Goal: Task Accomplishment & Management: Manage account settings

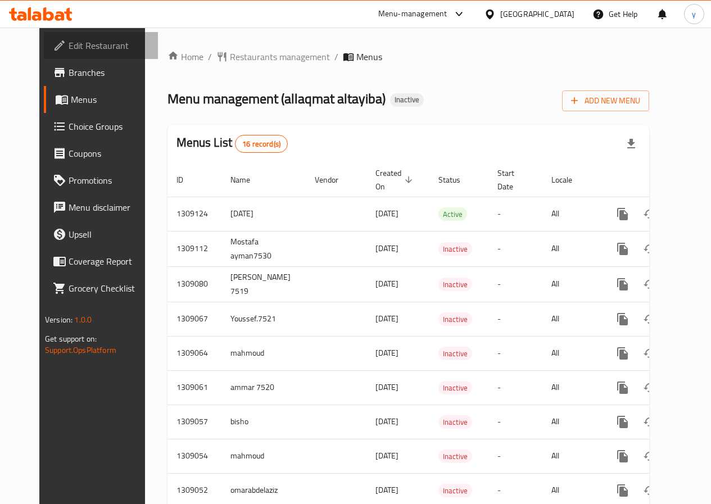
click at [69, 39] on span "Edit Restaurant" at bounding box center [109, 45] width 80 height 13
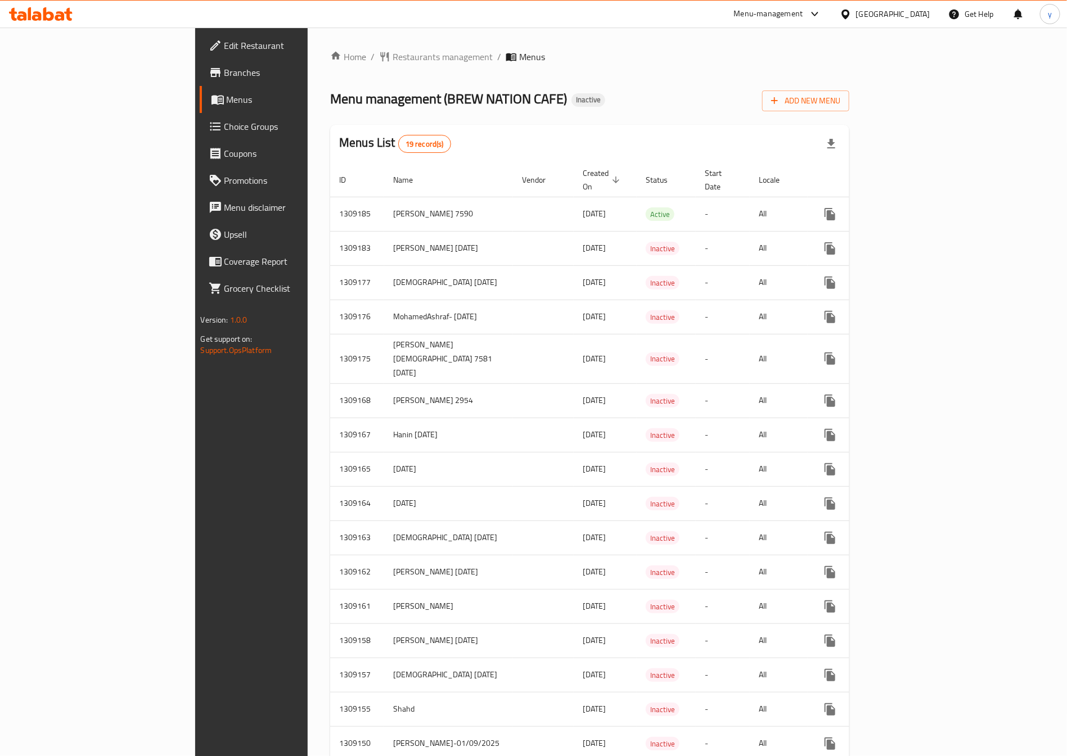
click at [200, 196] on link "Menu disclaimer" at bounding box center [287, 207] width 174 height 27
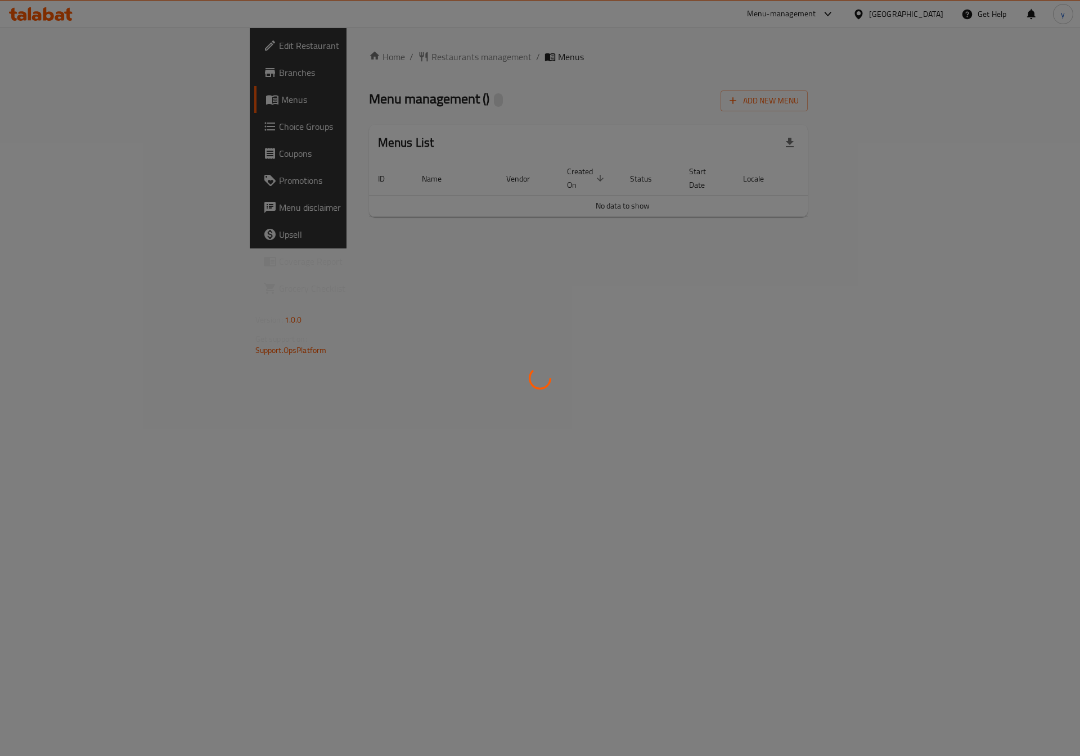
click at [39, 98] on div at bounding box center [540, 378] width 1080 height 756
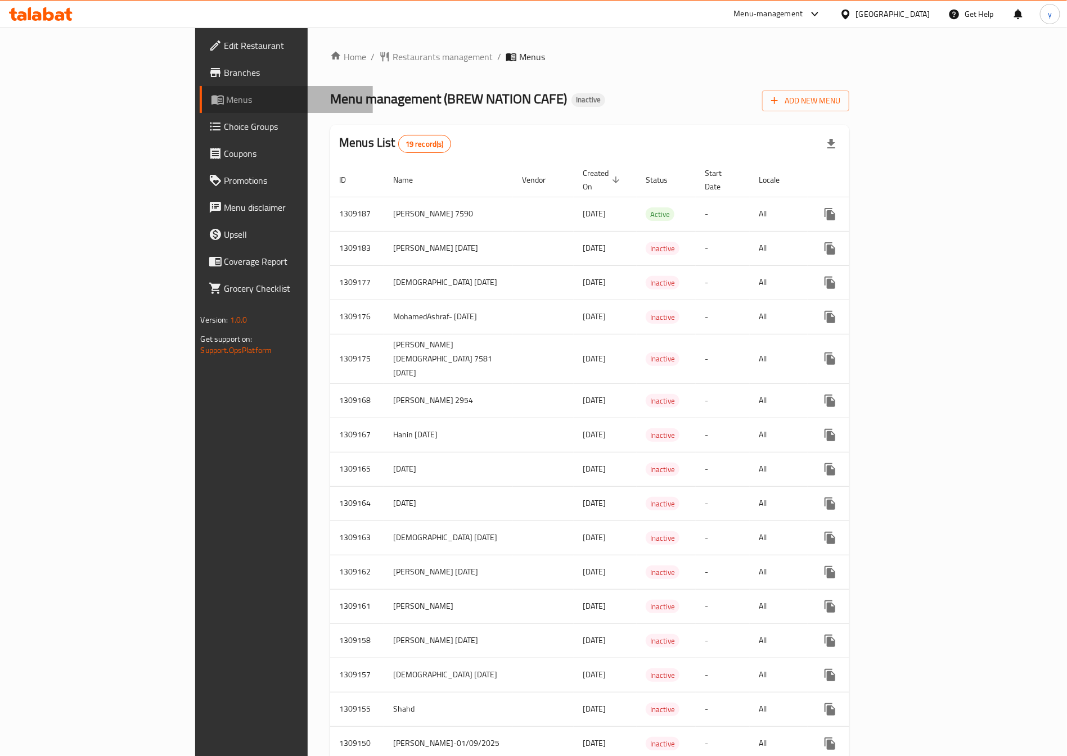
click at [227, 98] on span "Menus" at bounding box center [296, 99] width 138 height 13
click at [840, 94] on span "Add New Menu" at bounding box center [805, 101] width 69 height 14
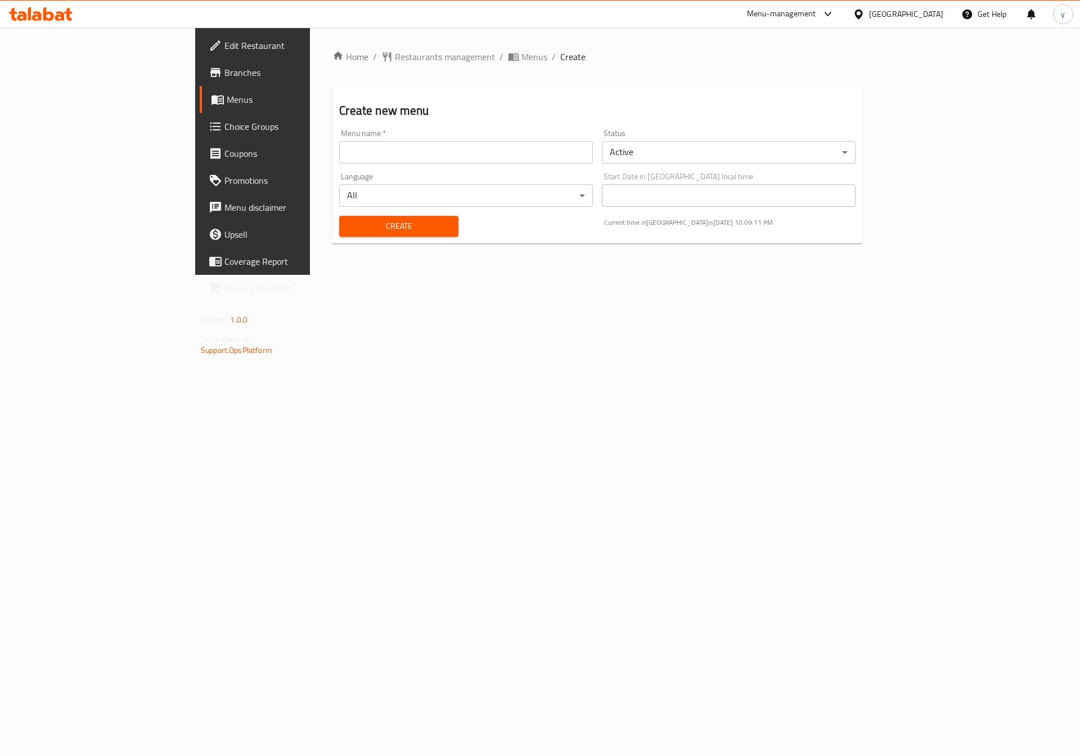
click at [478, 146] on input "text" at bounding box center [466, 152] width 254 height 22
type input "[MEDICAL_DATA] elshenawy1/9/2025"
click at [367, 221] on span "Create" at bounding box center [398, 226] width 101 height 14
click at [227, 101] on span "Menus" at bounding box center [297, 99] width 140 height 13
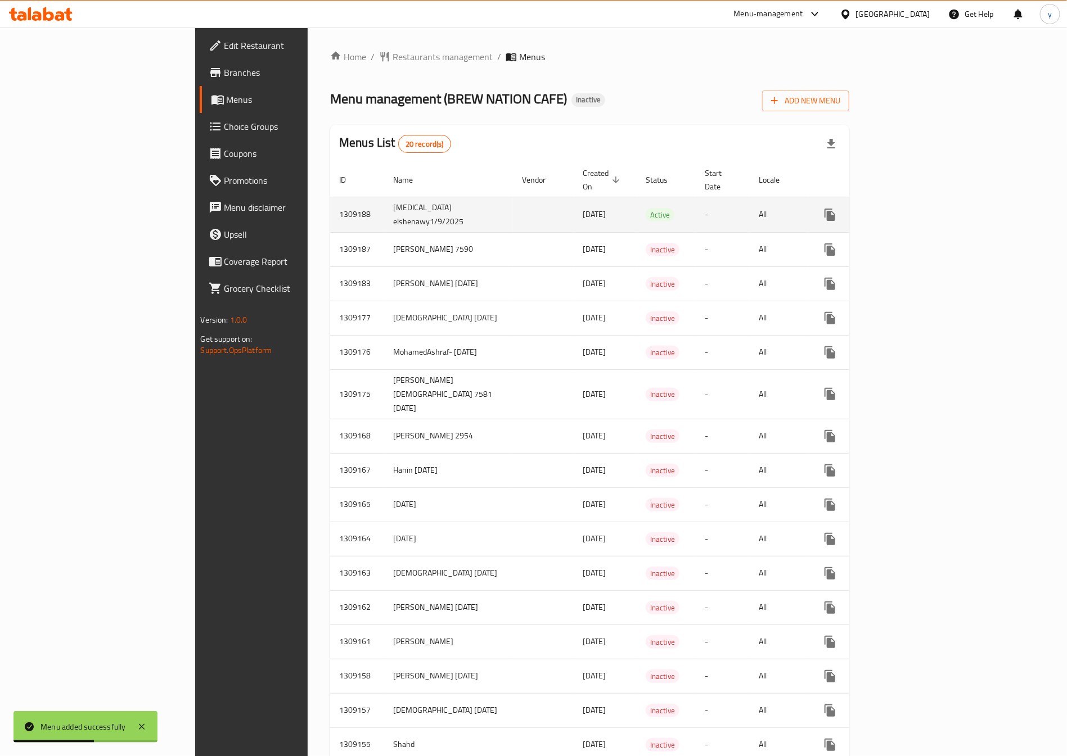
click at [384, 197] on td "[MEDICAL_DATA] elshenawy1/9/2025" at bounding box center [448, 214] width 129 height 35
click at [918, 208] on icon "enhanced table" at bounding box center [910, 214] width 13 height 13
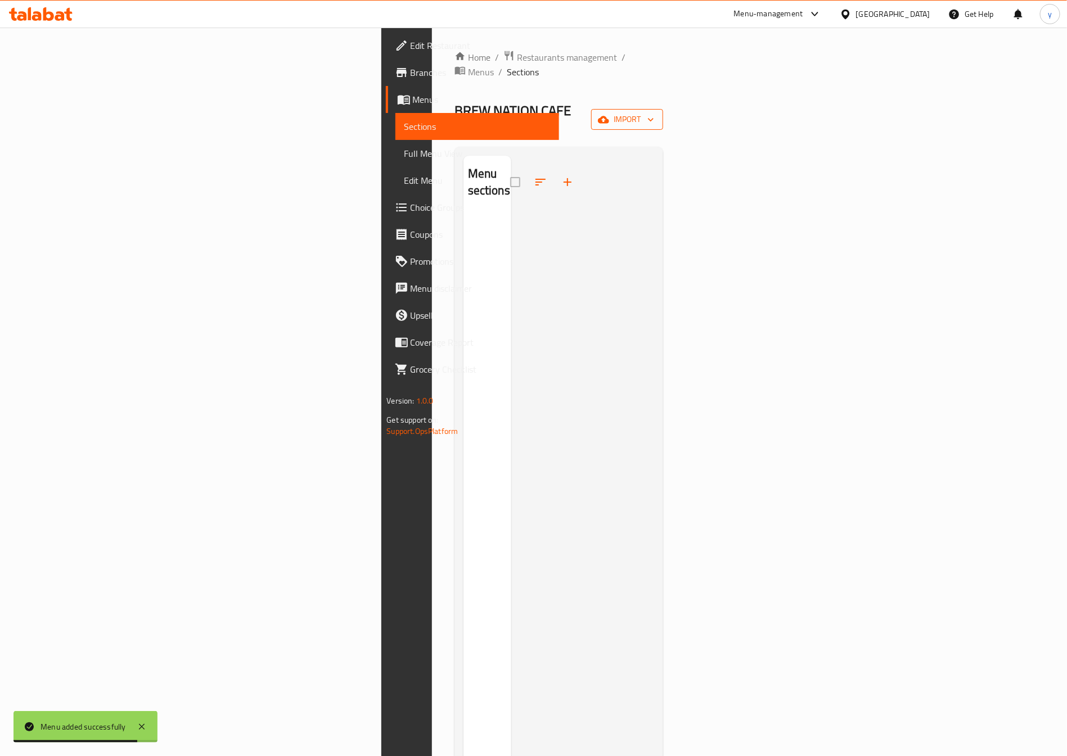
click at [654, 112] on span "import" at bounding box center [627, 119] width 54 height 14
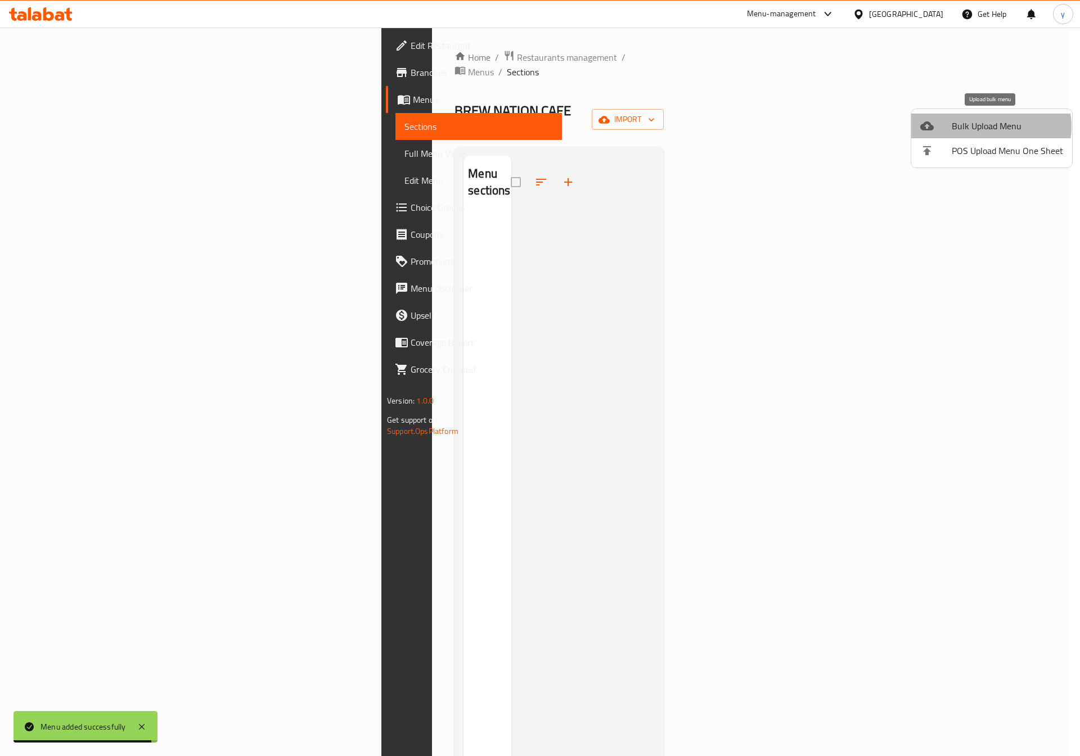
click at [990, 127] on span "Bulk Upload Menu" at bounding box center [1006, 125] width 111 height 13
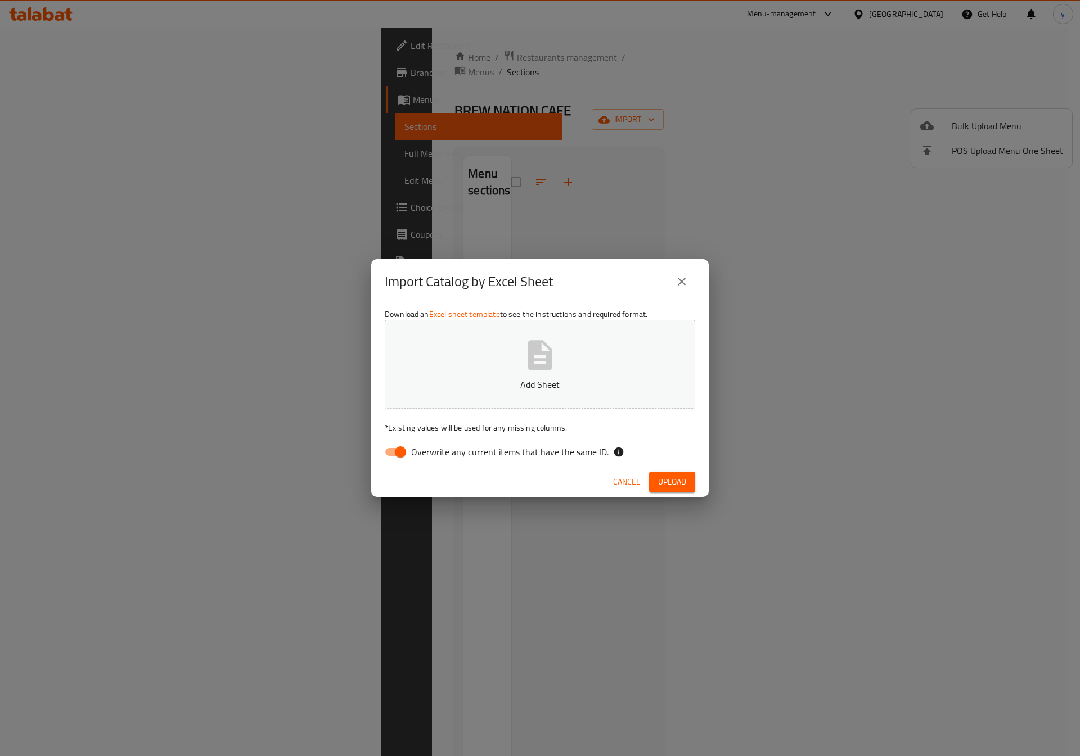
click at [550, 374] on button "Add Sheet" at bounding box center [540, 364] width 310 height 89
click at [399, 454] on input "Overwrite any current items that have the same ID." at bounding box center [400, 451] width 64 height 21
checkbox input "false"
click at [677, 482] on span "Upload" at bounding box center [672, 482] width 28 height 14
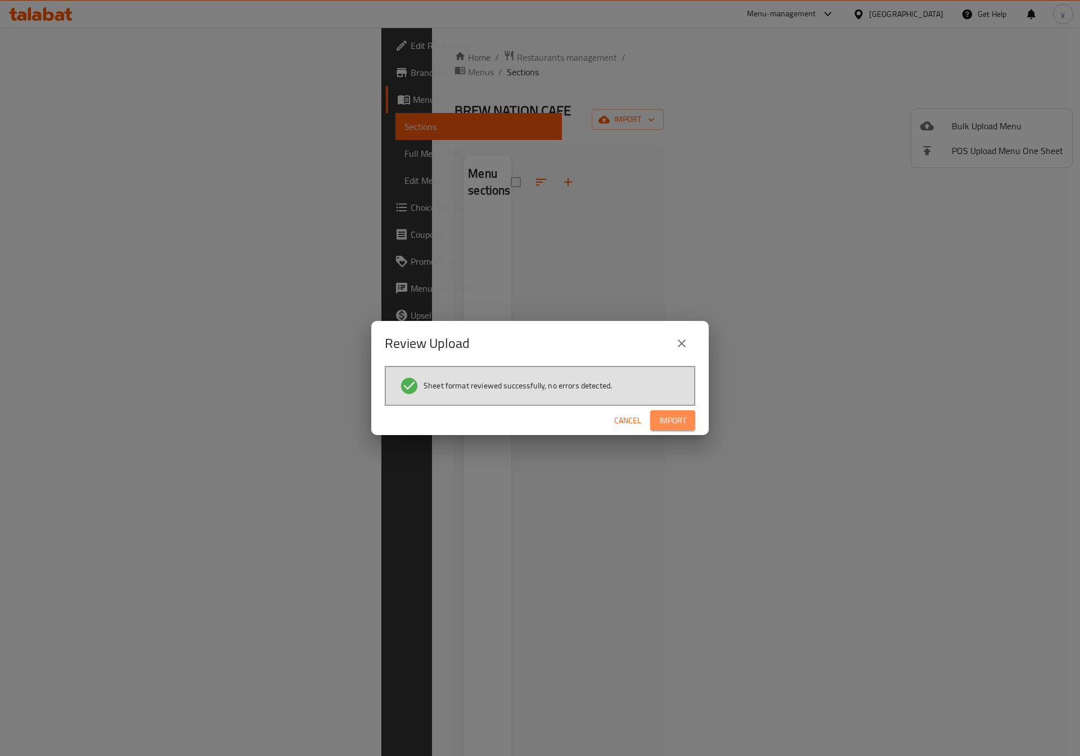
click at [674, 425] on span "Import" at bounding box center [672, 421] width 27 height 14
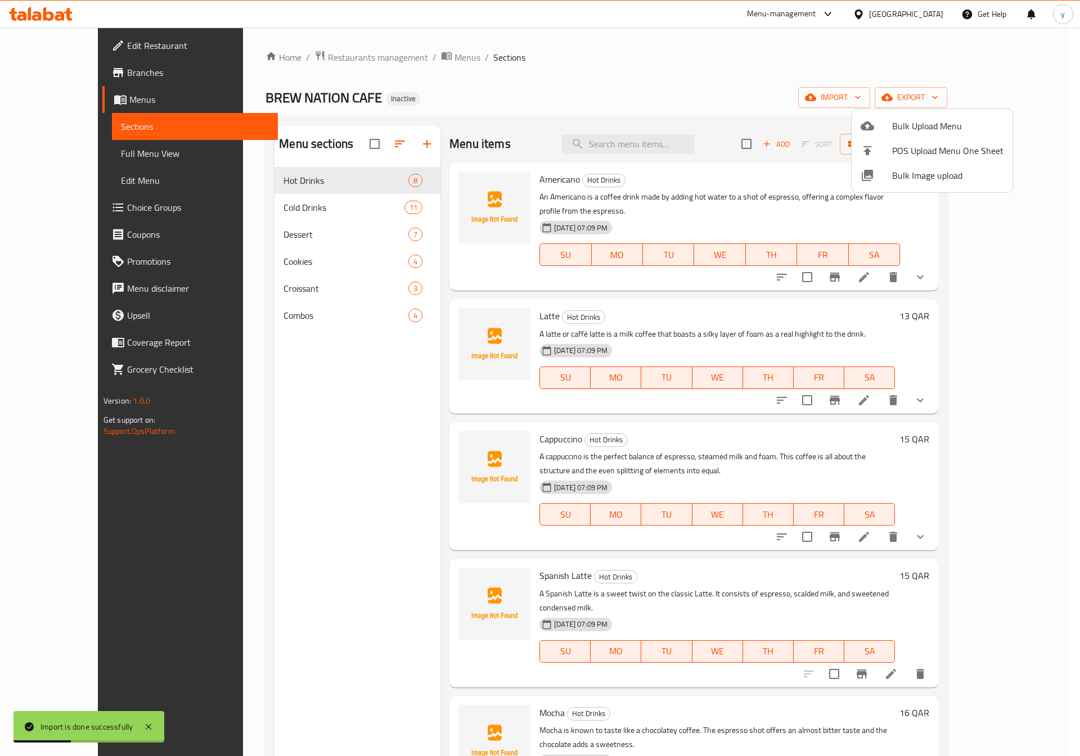
click at [34, 152] on div at bounding box center [540, 378] width 1080 height 756
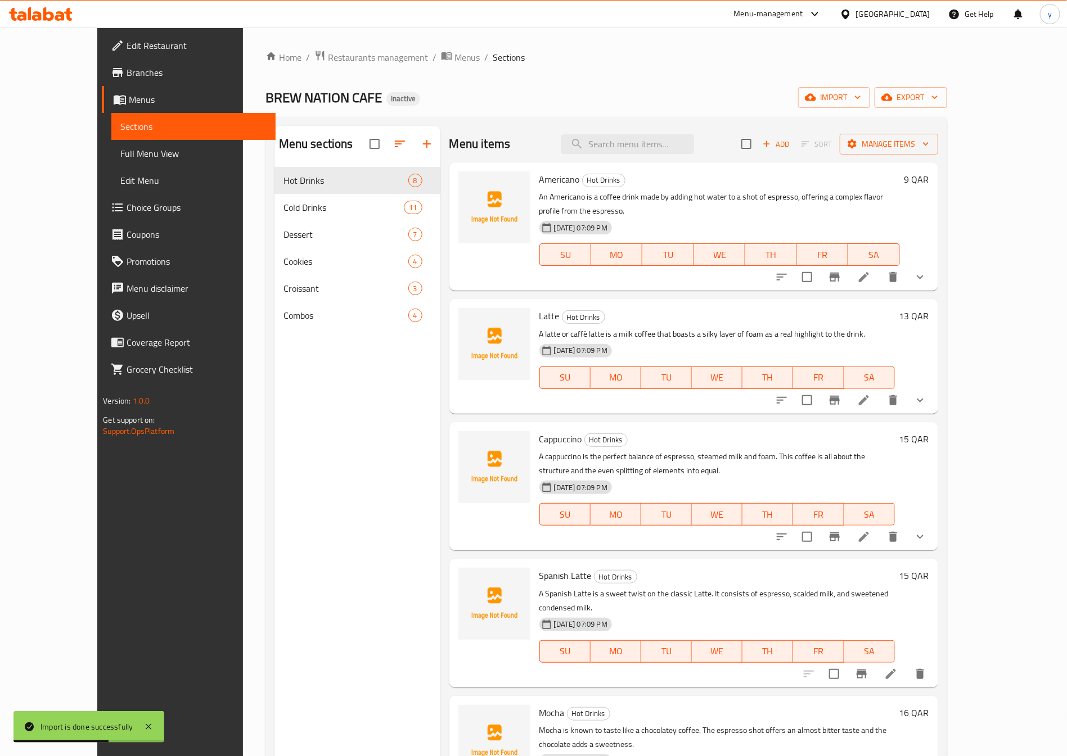
click at [120, 153] on span "Full Menu View" at bounding box center [193, 153] width 146 height 13
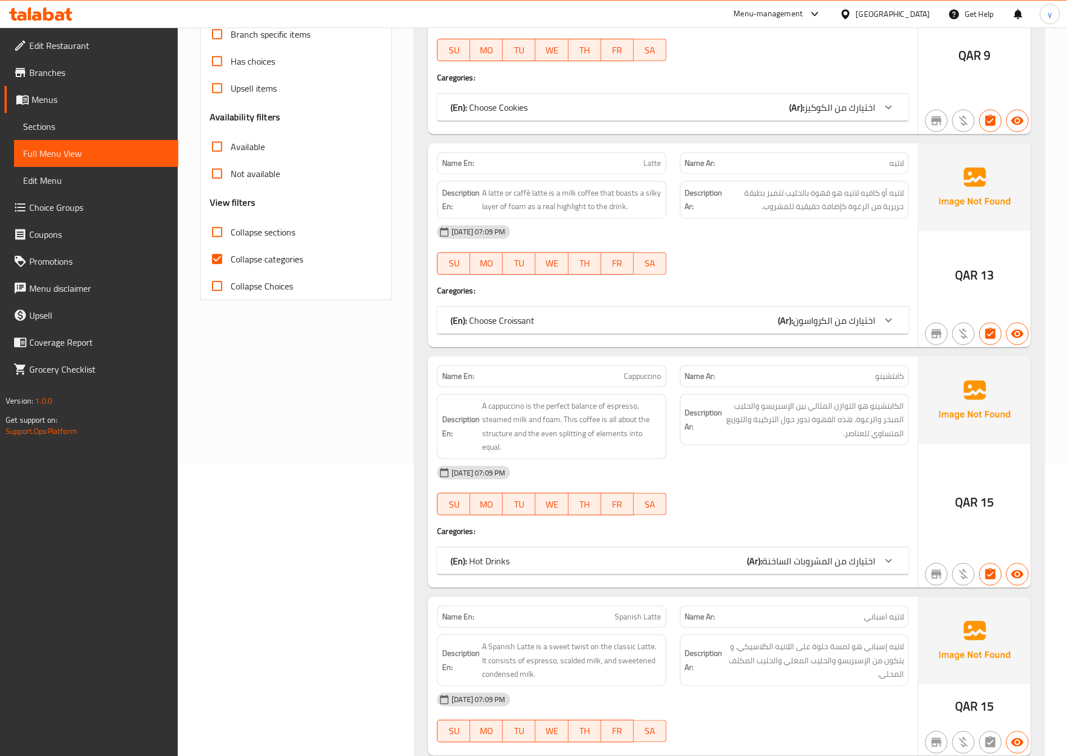
scroll to position [293, 0]
click at [44, 174] on span "Edit Menu" at bounding box center [96, 180] width 146 height 13
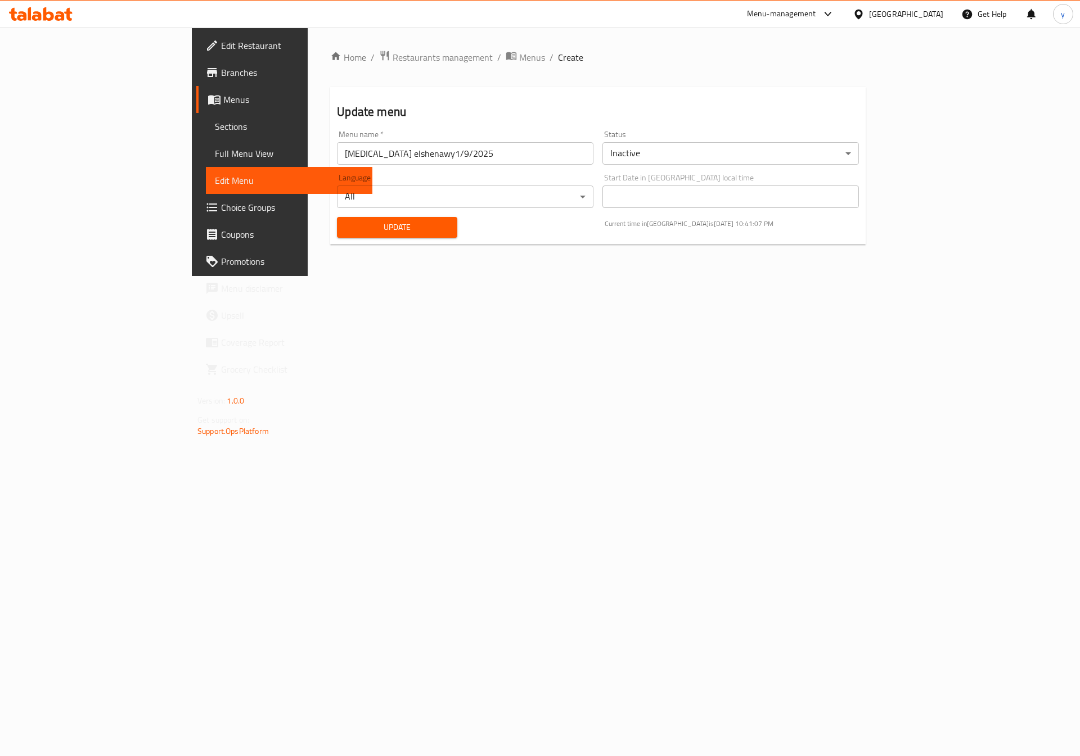
click at [215, 155] on span "Full Menu View" at bounding box center [289, 153] width 148 height 13
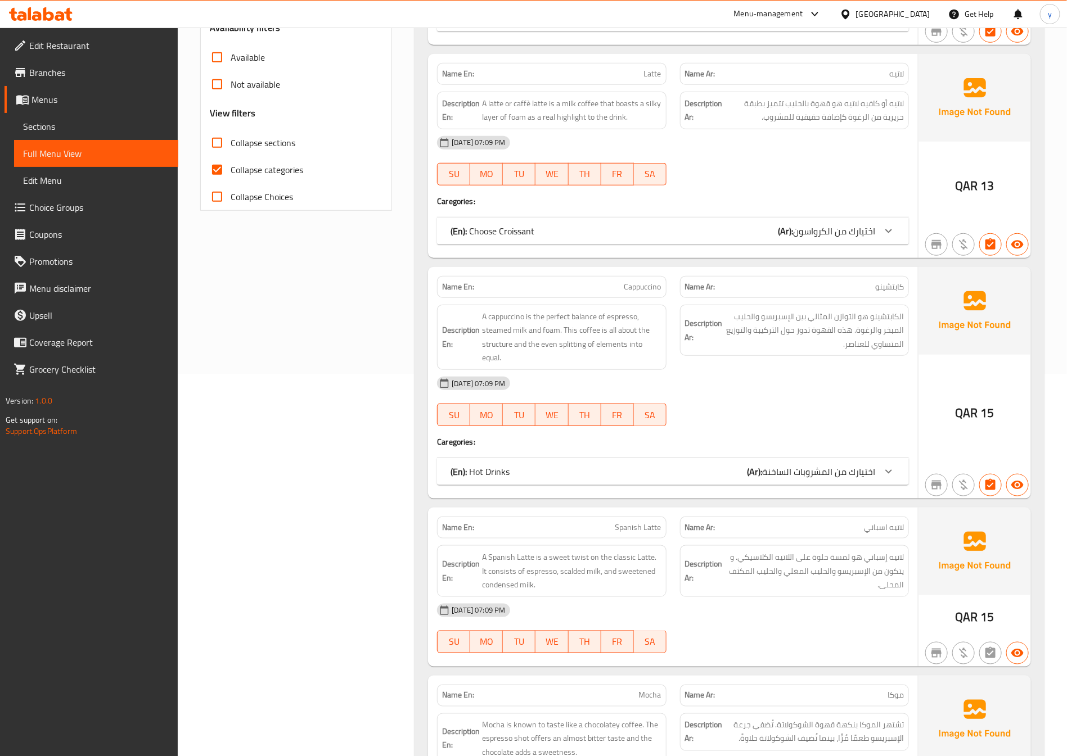
scroll to position [422, 0]
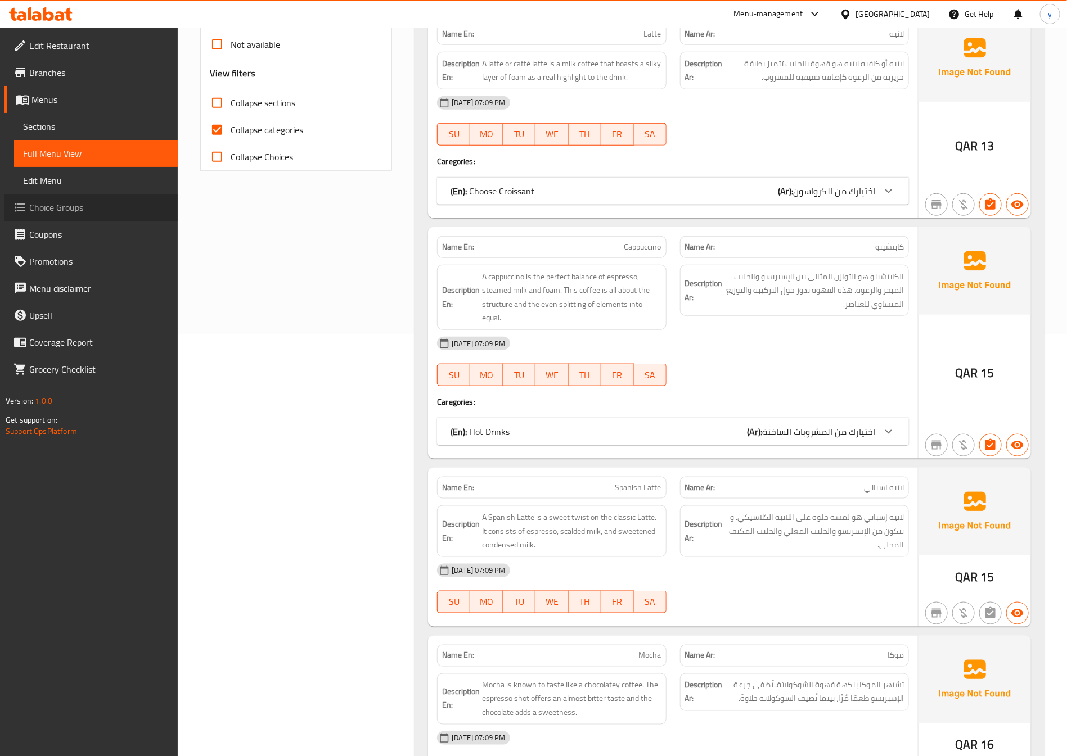
click at [78, 201] on span "Choice Groups" at bounding box center [99, 207] width 140 height 13
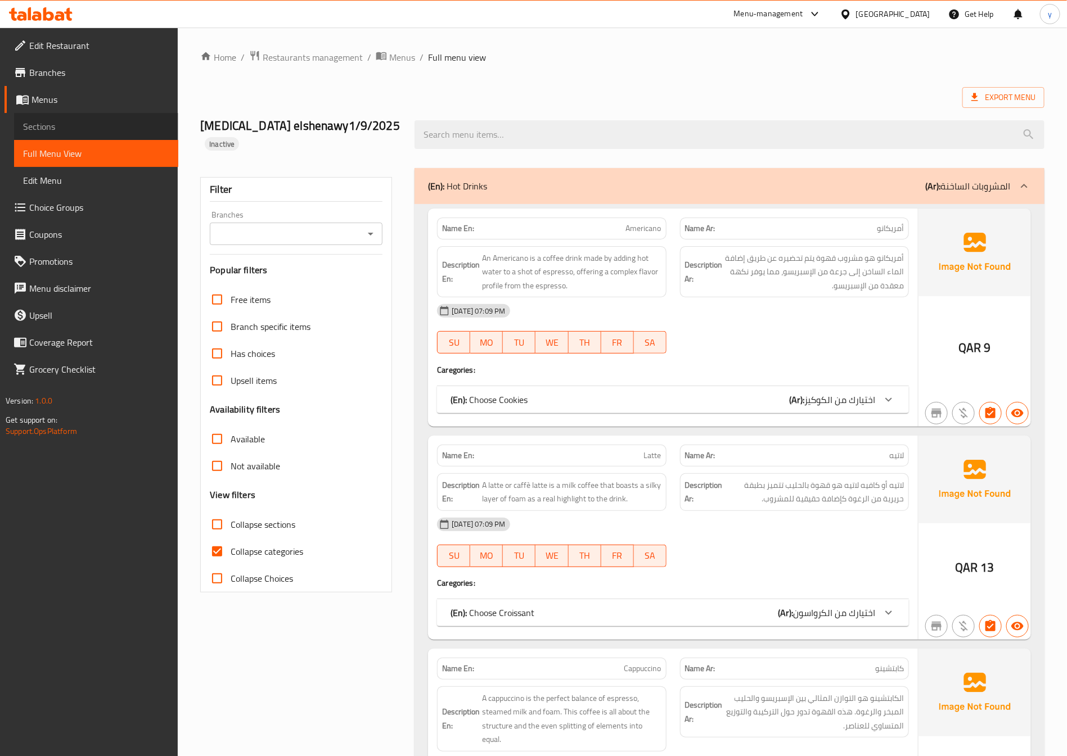
click at [75, 121] on span "Sections" at bounding box center [96, 126] width 146 height 13
